Goal: Transaction & Acquisition: Purchase product/service

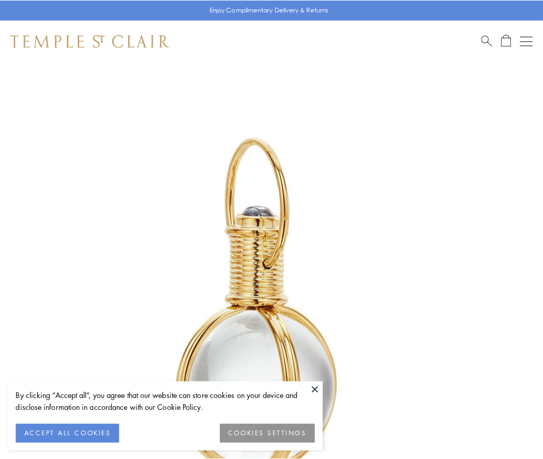
scroll to position [270, 0]
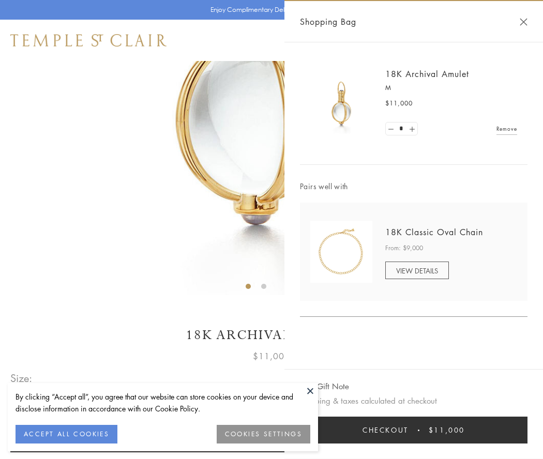
click at [413, 430] on button "Checkout $11,000" at bounding box center [413, 430] width 227 height 27
